Goal: Task Accomplishment & Management: Complete application form

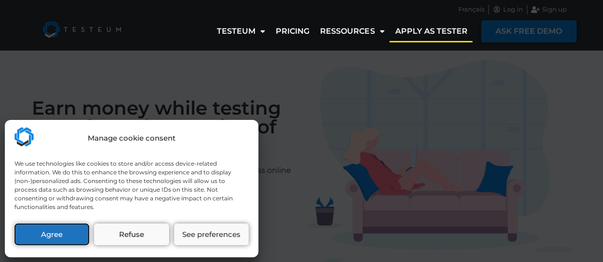
click at [63, 237] on button "Agree" at bounding box center [51, 235] width 75 height 22
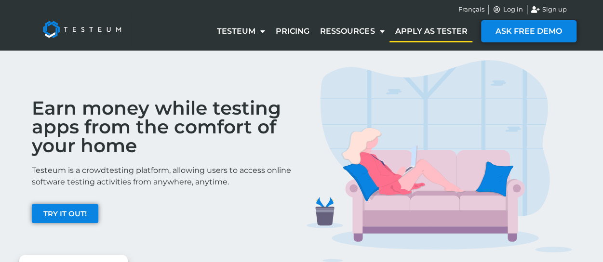
click at [434, 32] on link "Apply as tester" at bounding box center [431, 31] width 83 height 22
click at [68, 213] on span "TRY IT OUT!" at bounding box center [64, 213] width 43 height 7
click at [62, 211] on span "TRY IT OUT!" at bounding box center [64, 213] width 43 height 7
